Goal: Task Accomplishment & Management: Manage account settings

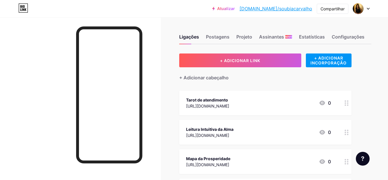
click at [223, 106] on font "[URL][DOMAIN_NAME]" at bounding box center [207, 105] width 43 height 5
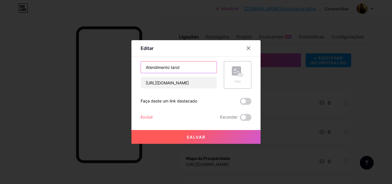
drag, startPoint x: 183, startPoint y: 67, endPoint x: 96, endPoint y: 66, distance: 87.6
click at [94, 70] on div "Editar Contente YouTube Reproduza vídeos do YouTube sem sair da sua página. ADI…" at bounding box center [196, 92] width 392 height 184
type input "21 dias para A Magia da Expansão"
click at [198, 136] on font "Salvar" at bounding box center [196, 137] width 19 height 5
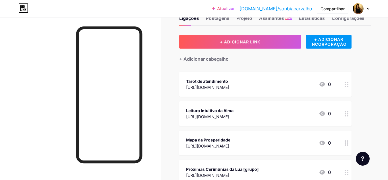
scroll to position [29, 0]
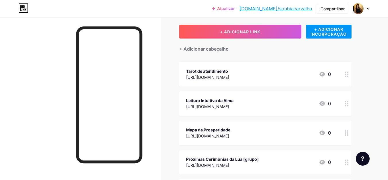
click at [347, 133] on icon at bounding box center [347, 132] width 4 height 5
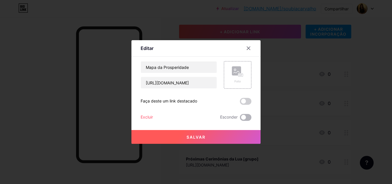
click at [243, 117] on span at bounding box center [245, 117] width 11 height 7
click at [240, 119] on input "checkbox" at bounding box center [240, 119] width 0 height 0
click at [238, 132] on button "Salvar" at bounding box center [196, 137] width 129 height 14
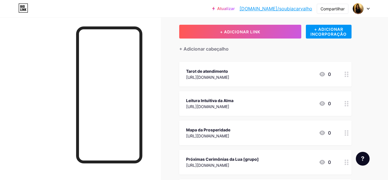
click at [347, 163] on icon at bounding box center [347, 161] width 4 height 5
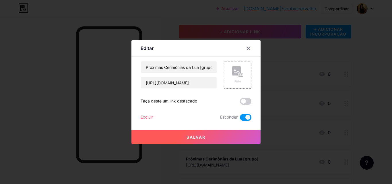
click at [224, 134] on button "Salvar" at bounding box center [196, 137] width 129 height 14
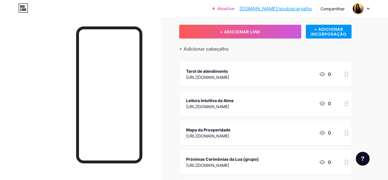
click at [266, 105] on div "Leitura Intuitiva da Alma [URL][DOMAIN_NAME] 0" at bounding box center [258, 103] width 145 height 13
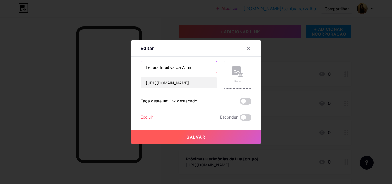
click at [181, 69] on input "Leitura Intuitiva da Alma" at bounding box center [179, 66] width 76 height 11
click at [155, 69] on input "Atendimentos" at bounding box center [179, 66] width 76 height 11
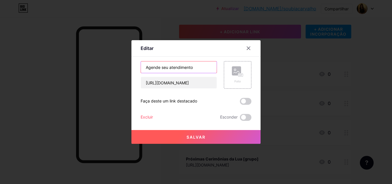
type input "Agende seu atendimento"
click at [187, 130] on div "Salvar" at bounding box center [196, 132] width 129 height 23
click at [188, 134] on button "Salvar" at bounding box center [196, 137] width 129 height 14
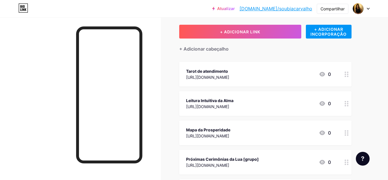
click at [297, 9] on font "[DOMAIN_NAME]/soubiacarvalho" at bounding box center [276, 9] width 73 height 6
